Goal: Task Accomplishment & Management: Use online tool/utility

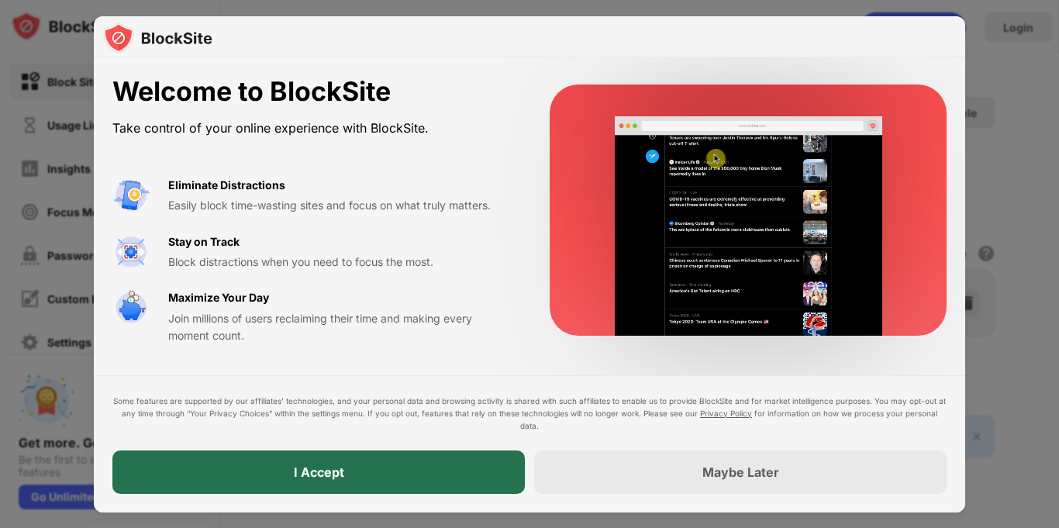
click at [325, 471] on div "I Accept" at bounding box center [319, 472] width 50 height 16
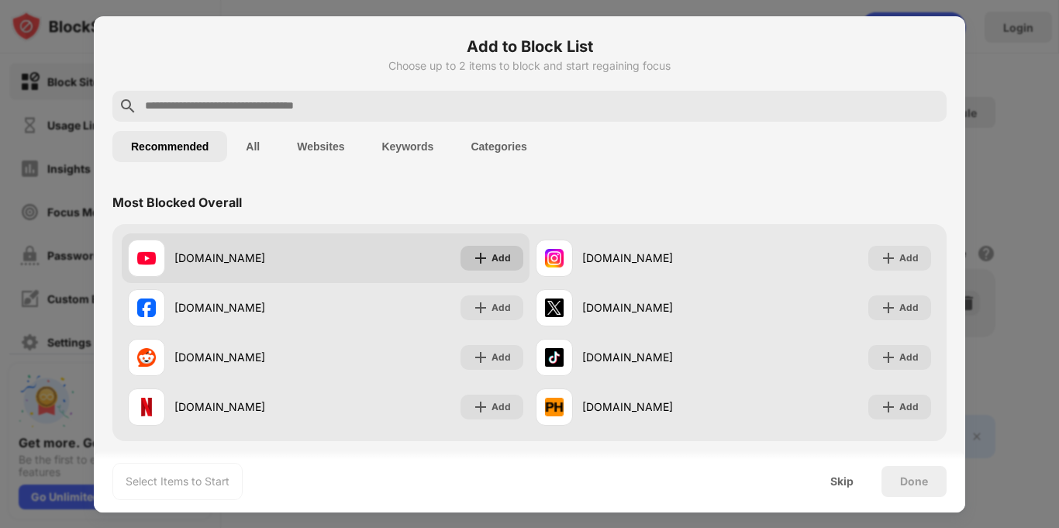
click at [491, 262] on div "Add" at bounding box center [492, 258] width 63 height 25
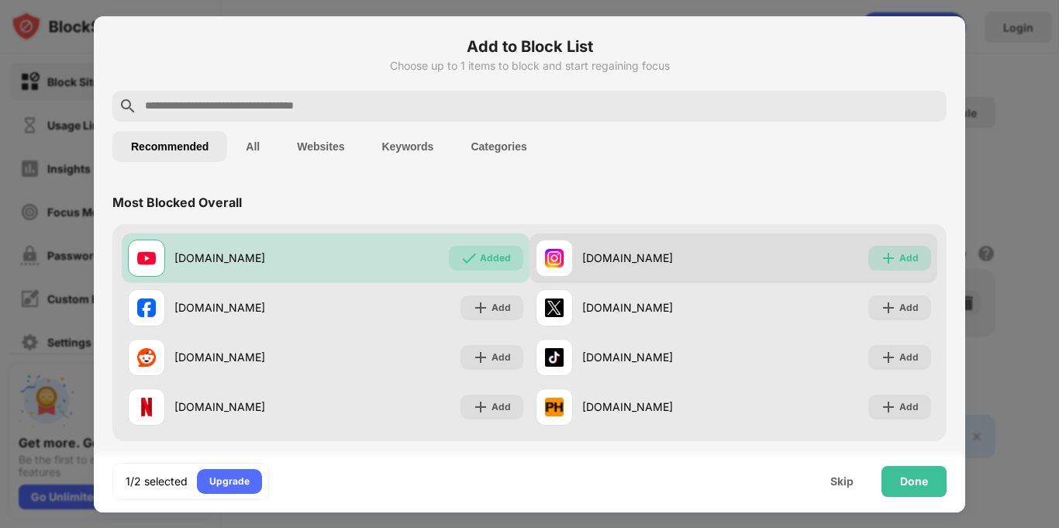
click at [905, 261] on div "Add" at bounding box center [908, 258] width 19 height 16
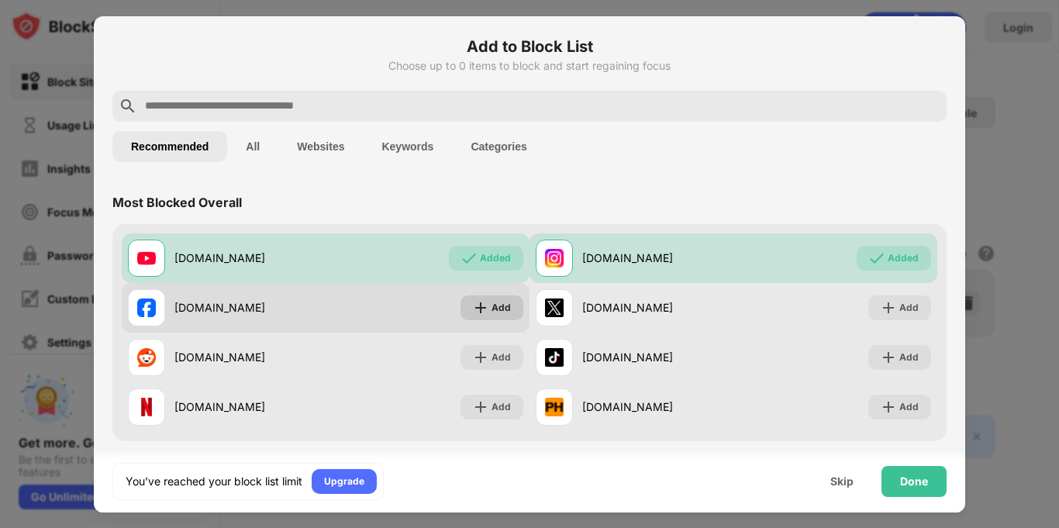
click at [495, 311] on div "Add" at bounding box center [501, 308] width 19 height 16
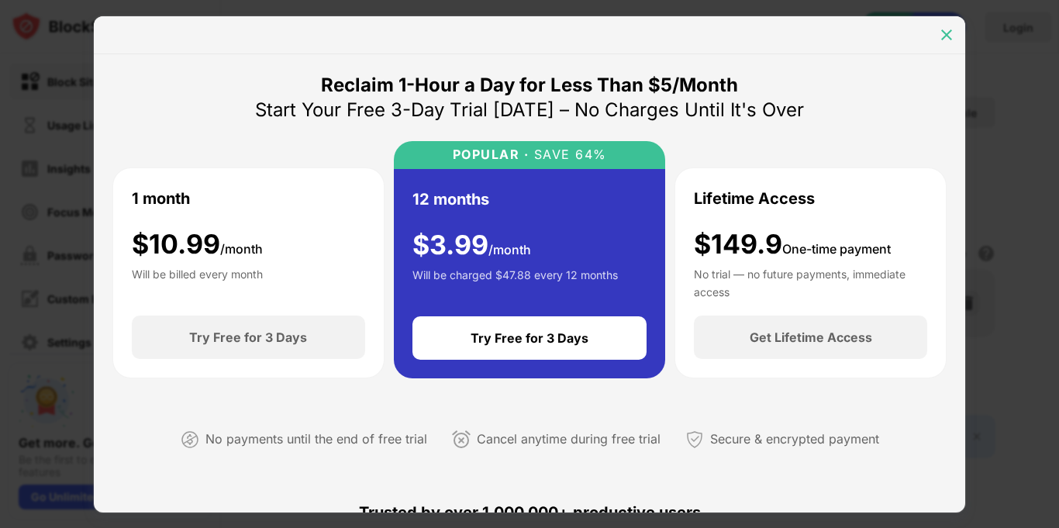
click at [947, 39] on img at bounding box center [947, 35] width 16 height 16
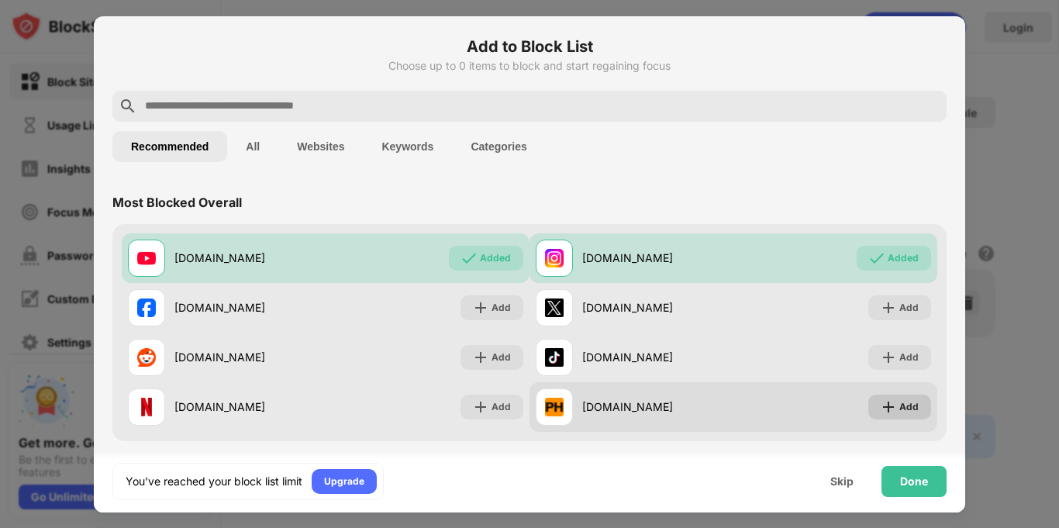
click at [909, 410] on div "Add" at bounding box center [908, 407] width 19 height 16
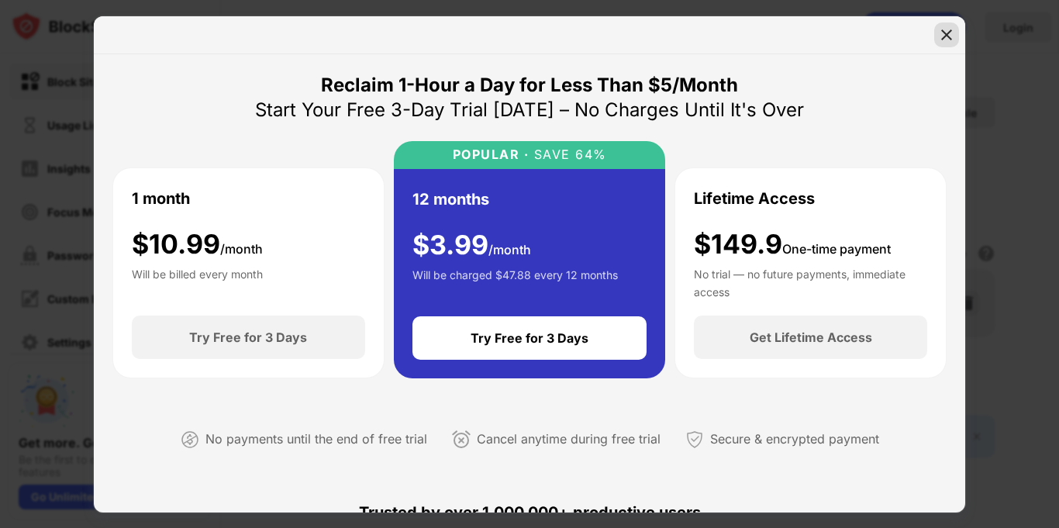
click at [944, 43] on div at bounding box center [946, 34] width 25 height 25
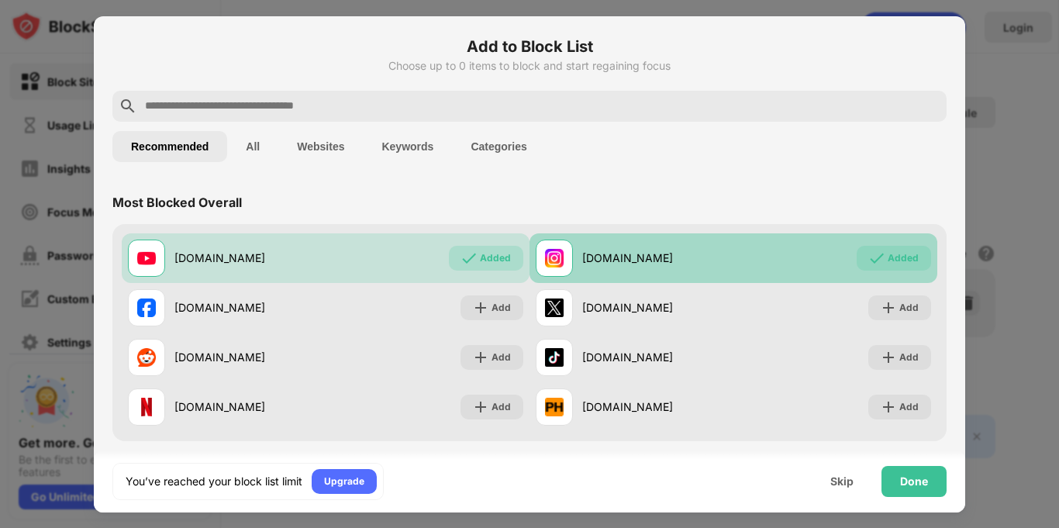
click at [913, 255] on div "Added" at bounding box center [903, 258] width 31 height 16
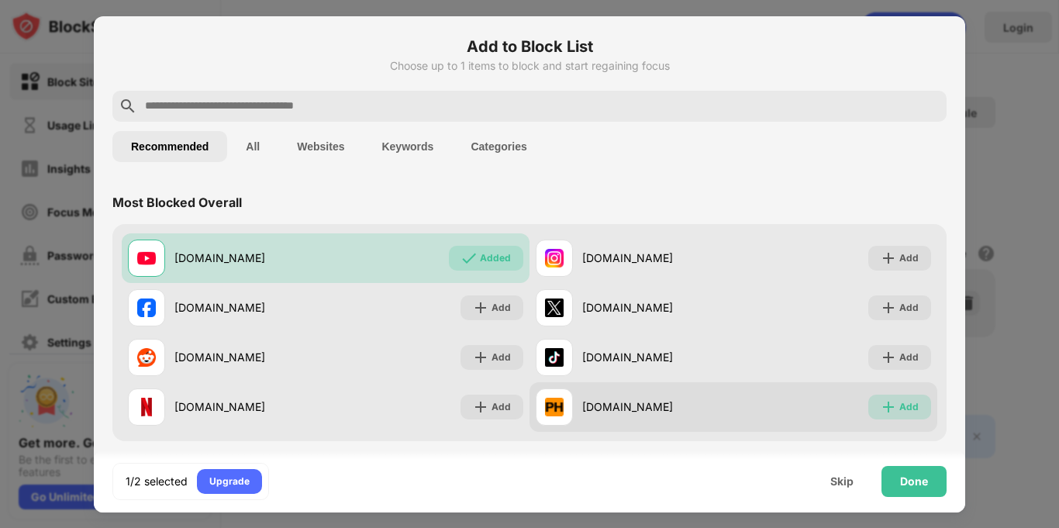
click at [908, 406] on div "Add" at bounding box center [908, 407] width 19 height 16
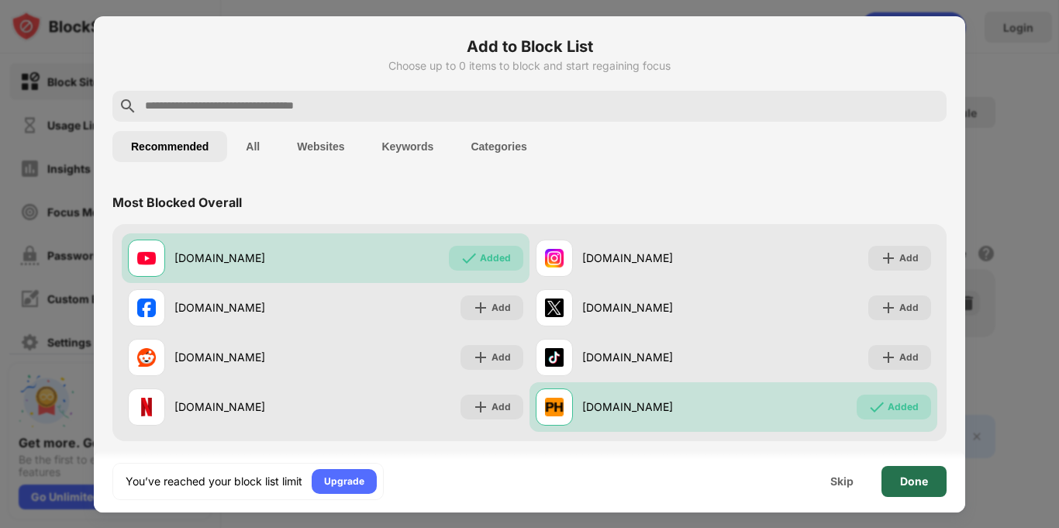
click at [926, 480] on div "Done" at bounding box center [914, 481] width 28 height 12
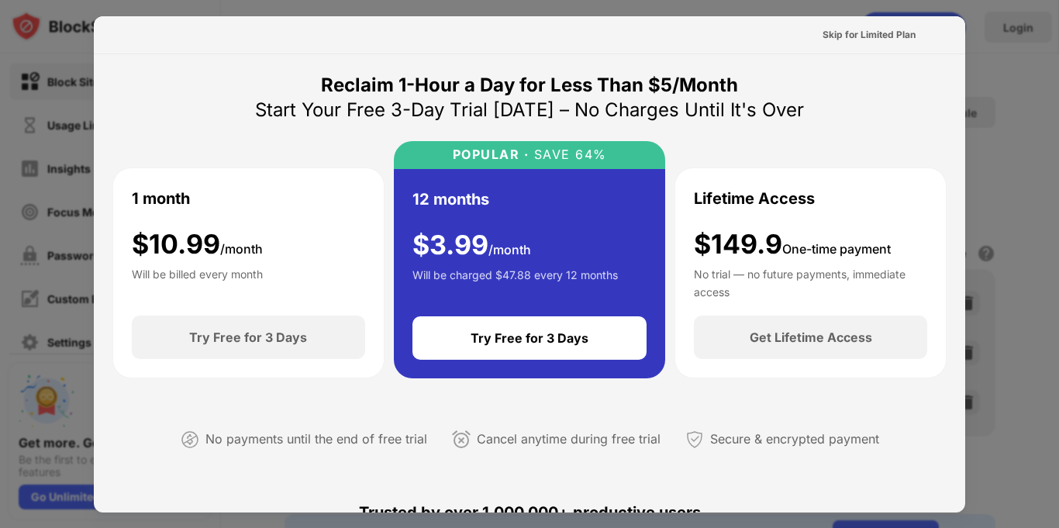
click at [730, 388] on div "Reclaim 1-Hour a Day for Less Than $5/Month Start Your Free 3-Day Trial [DATE] …" at bounding box center [529, 274] width 834 height 403
click at [212, 271] on div "Will be billed every month" at bounding box center [197, 281] width 131 height 31
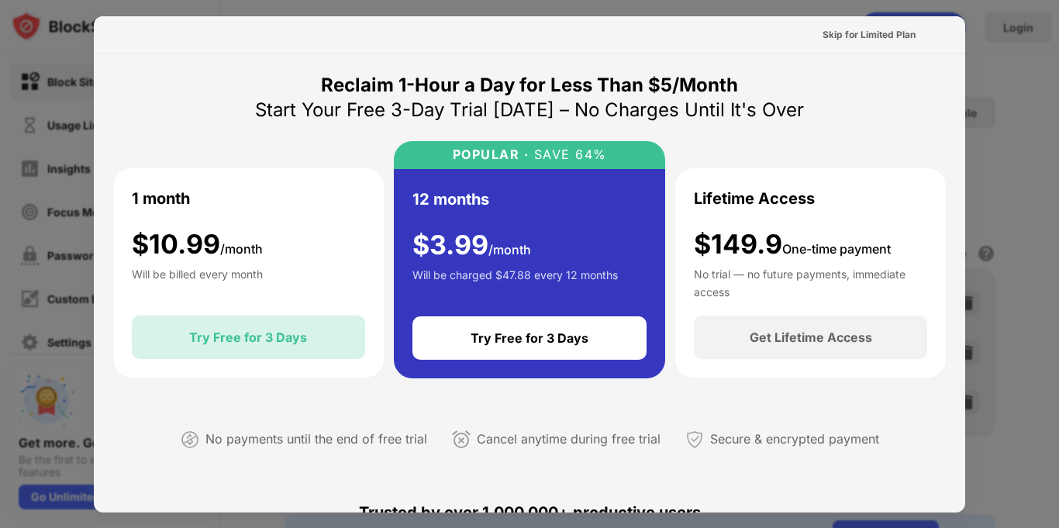
click at [254, 349] on div "Try Free for 3 Days" at bounding box center [248, 337] width 233 height 43
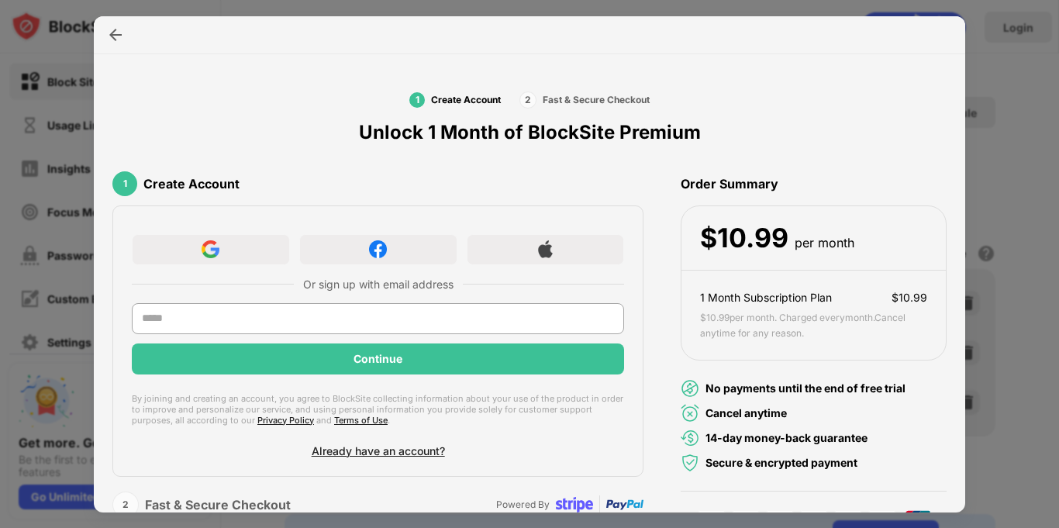
click at [1011, 67] on div at bounding box center [529, 264] width 1059 height 528
click at [114, 29] on img at bounding box center [116, 35] width 16 height 16
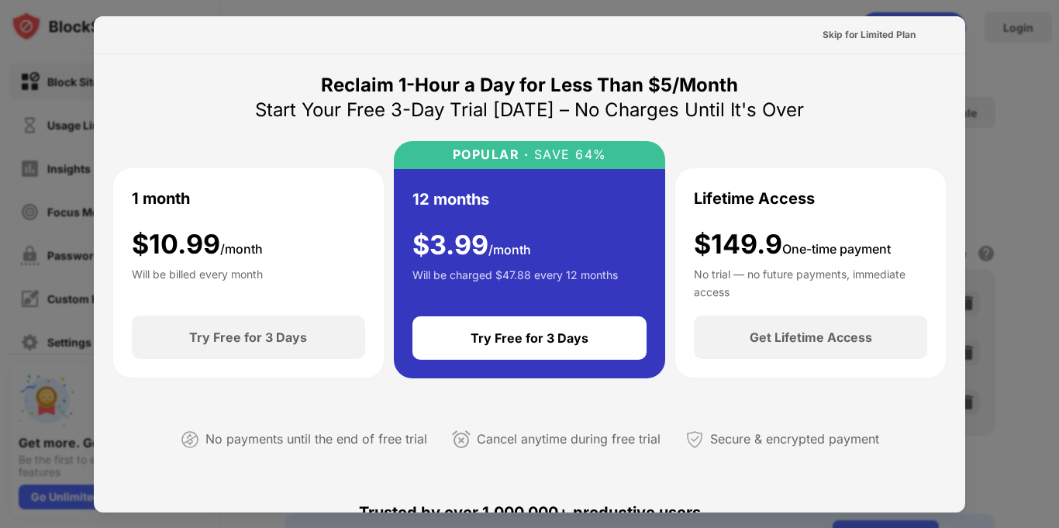
click at [992, 74] on div at bounding box center [529, 264] width 1059 height 528
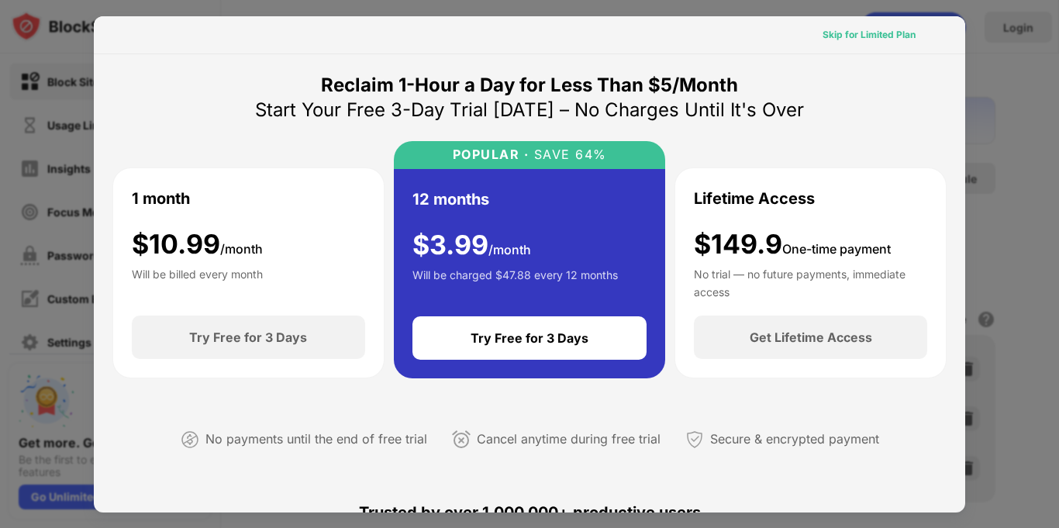
click at [875, 35] on div "Skip for Limited Plan" at bounding box center [869, 35] width 93 height 16
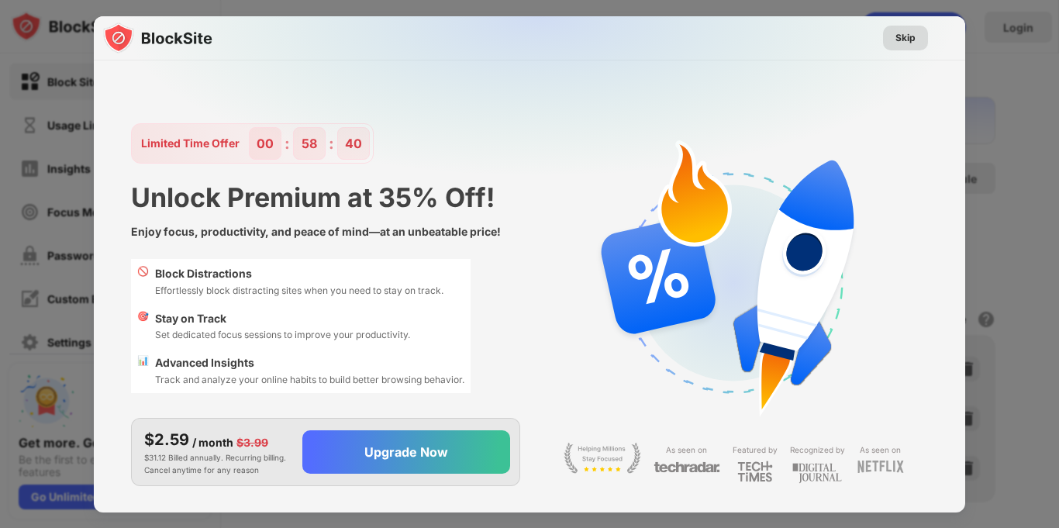
click at [896, 43] on div "Skip" at bounding box center [905, 38] width 20 height 16
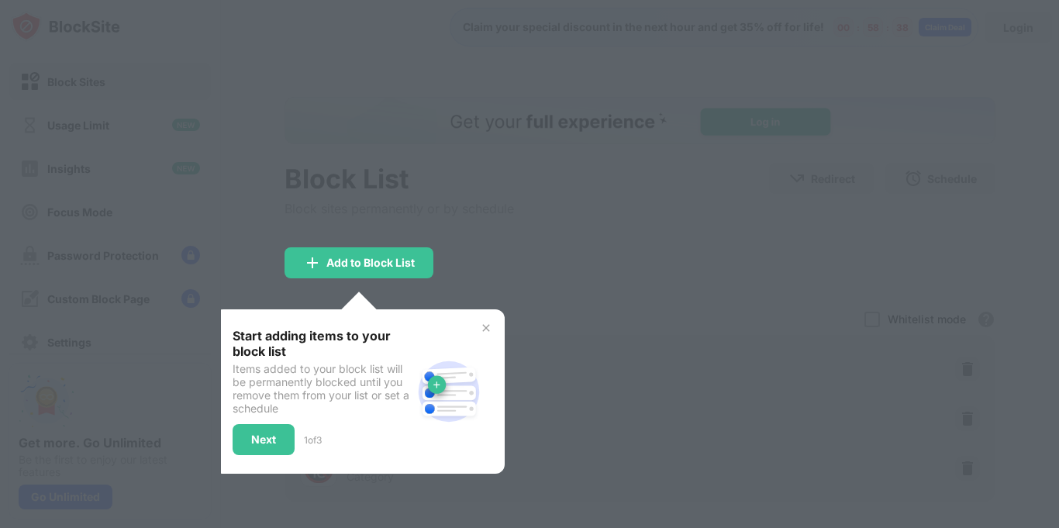
click at [599, 276] on div at bounding box center [529, 264] width 1059 height 528
click at [276, 442] on div "Next" at bounding box center [264, 439] width 62 height 31
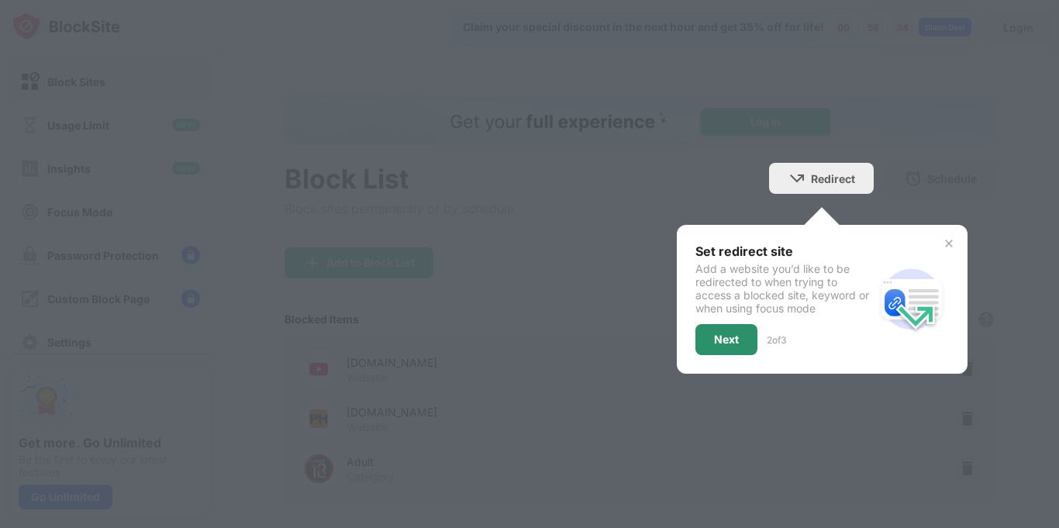
click at [720, 340] on div "Next" at bounding box center [726, 339] width 25 height 12
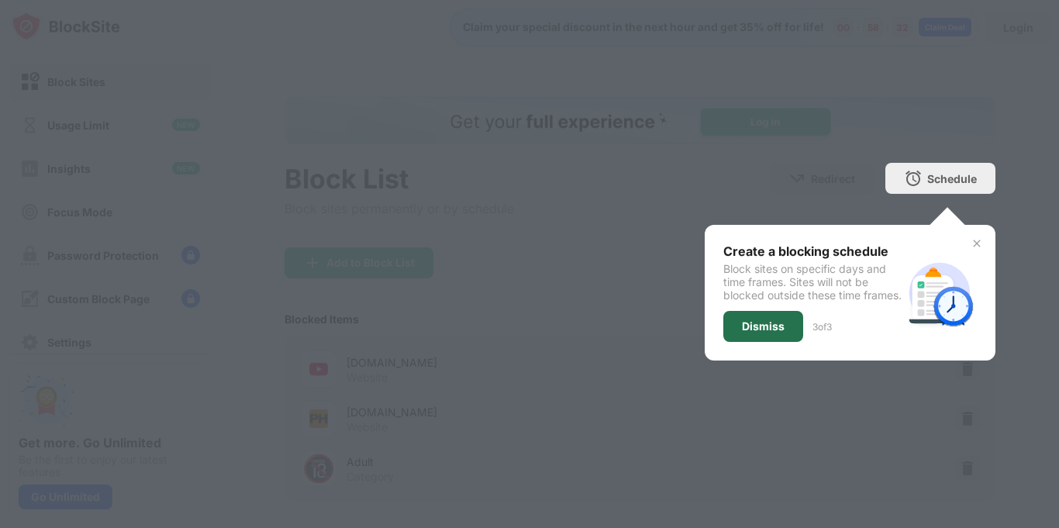
click at [755, 333] on div "Dismiss" at bounding box center [763, 326] width 43 height 12
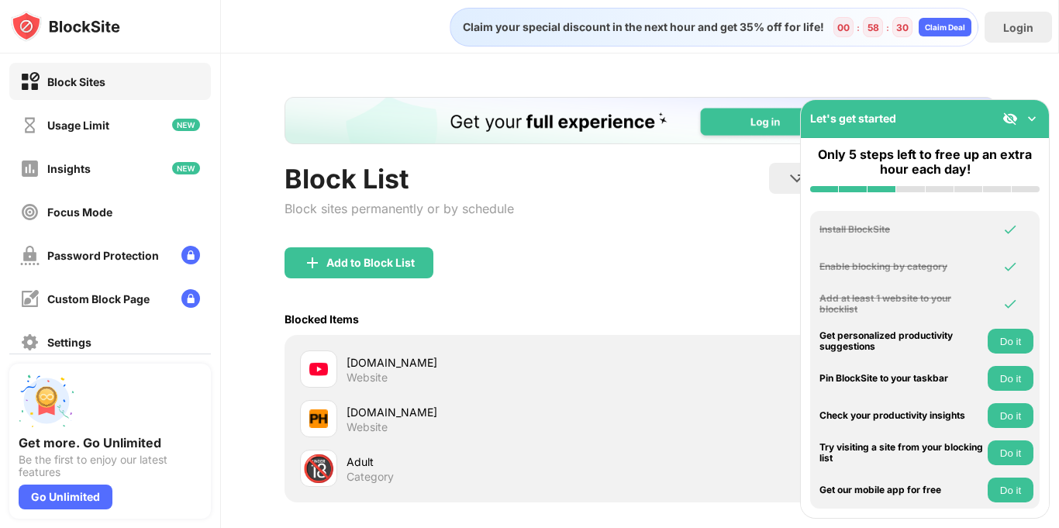
click at [1030, 121] on img at bounding box center [1032, 119] width 16 height 16
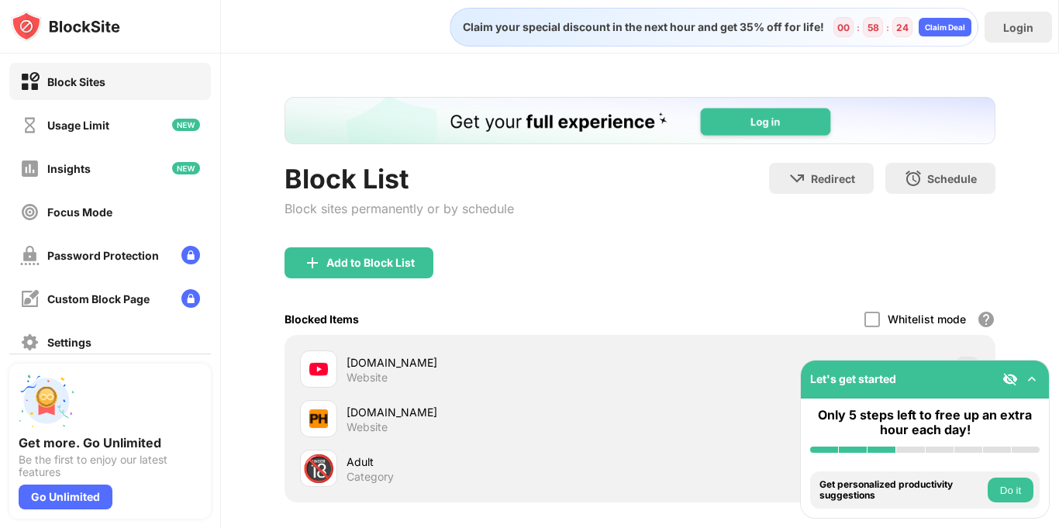
click at [1021, 488] on button "Do it" at bounding box center [1011, 490] width 46 height 25
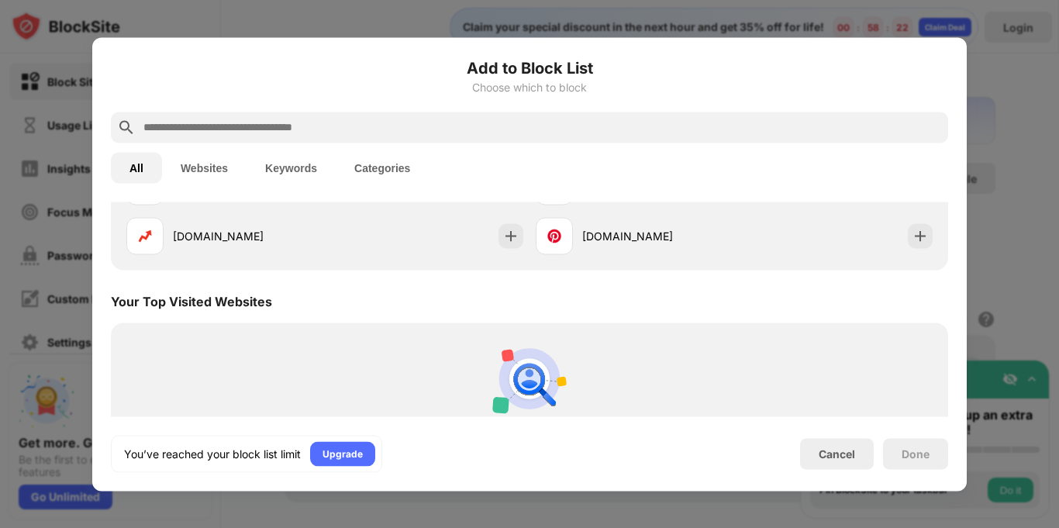
scroll to position [540, 0]
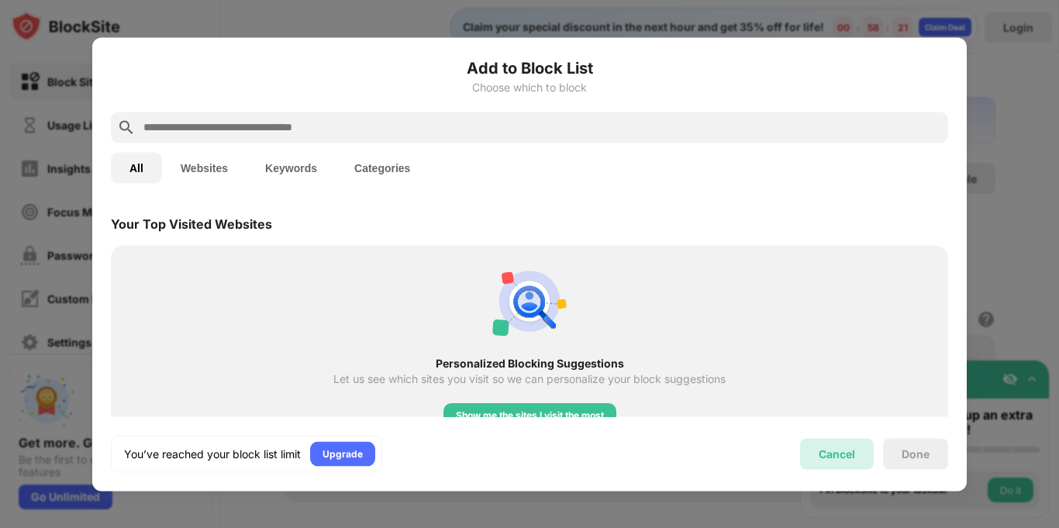
click at [841, 451] on div "Cancel" at bounding box center [837, 453] width 36 height 13
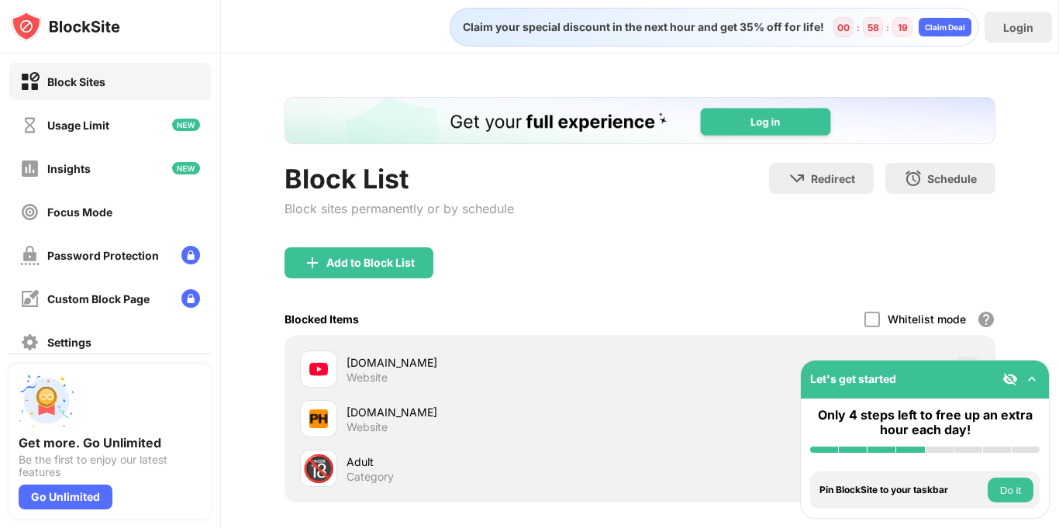
click at [350, 84] on div "Block List Block sites permanently or by schedule Redirect Choose a site to be …" at bounding box center [640, 359] width 838 height 613
